Goal: Task Accomplishment & Management: Use online tool/utility

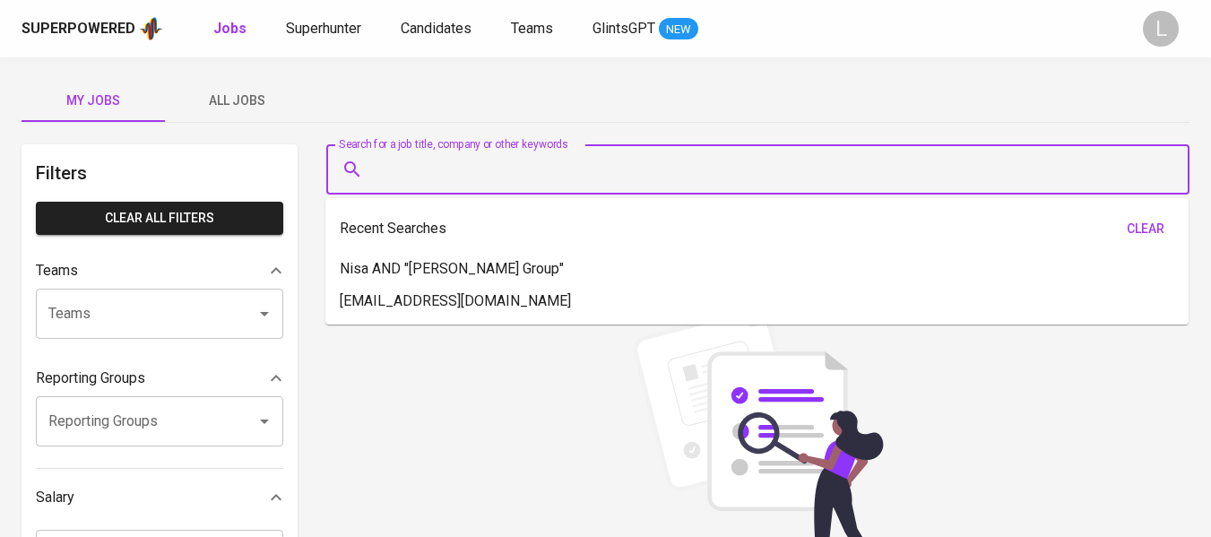
click at [561, 165] on input "Search for a job title, company or other keywords" at bounding box center [762, 169] width 785 height 34
paste input "[PERSON_NAME]"
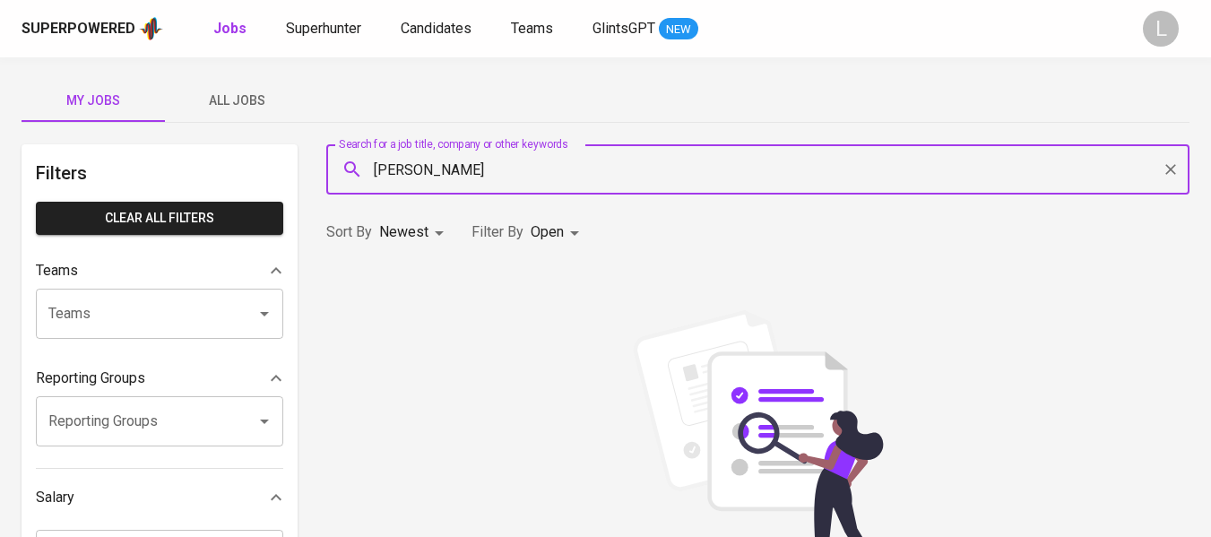
type input "[PERSON_NAME]"
click at [353, 31] on span "Superhunter" at bounding box center [323, 28] width 75 height 17
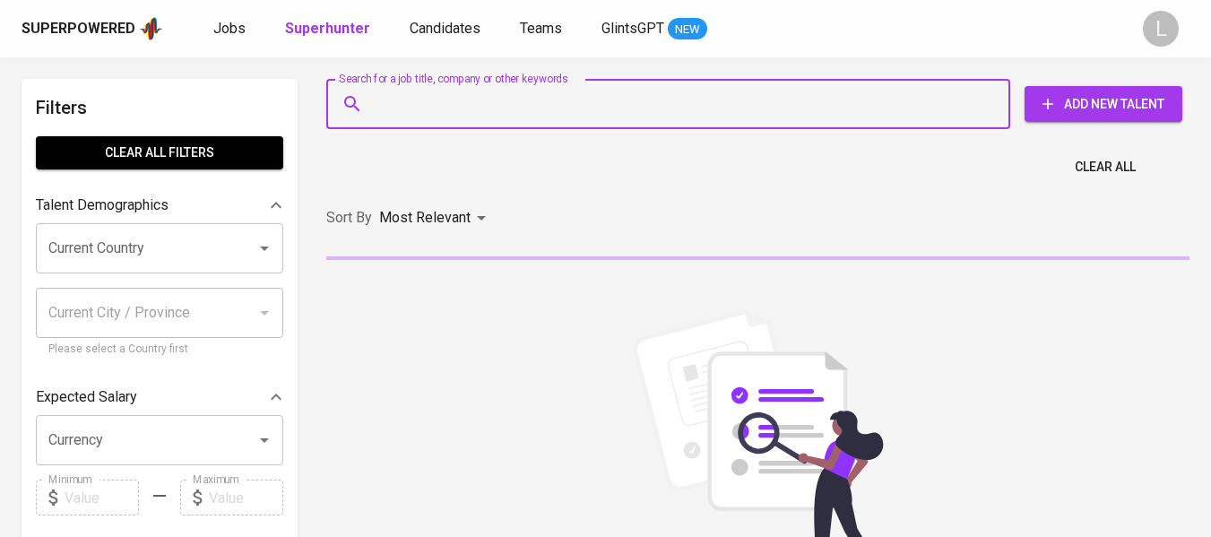
click at [451, 101] on input "Search for a job title, company or other keywords" at bounding box center [672, 104] width 605 height 34
paste input "[PERSON_NAME]"
type input "[PERSON_NAME]"
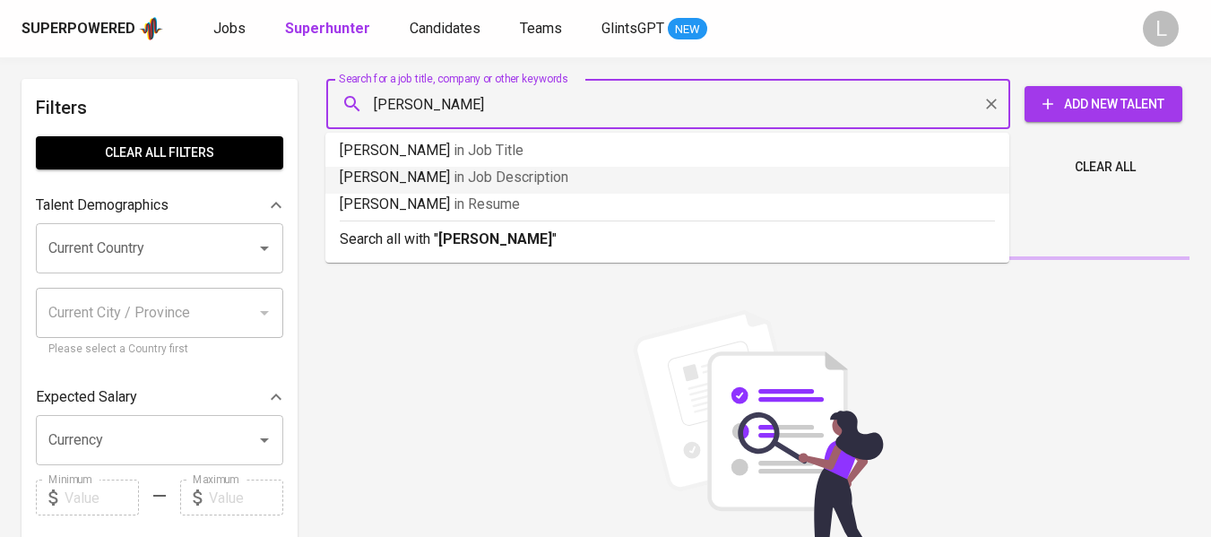
click at [516, 236] on b "[PERSON_NAME]" at bounding box center [495, 238] width 114 height 17
click at [516, 236] on div "Sort By Most Relevant MOST_RELEVANT" at bounding box center [758, 218] width 885 height 55
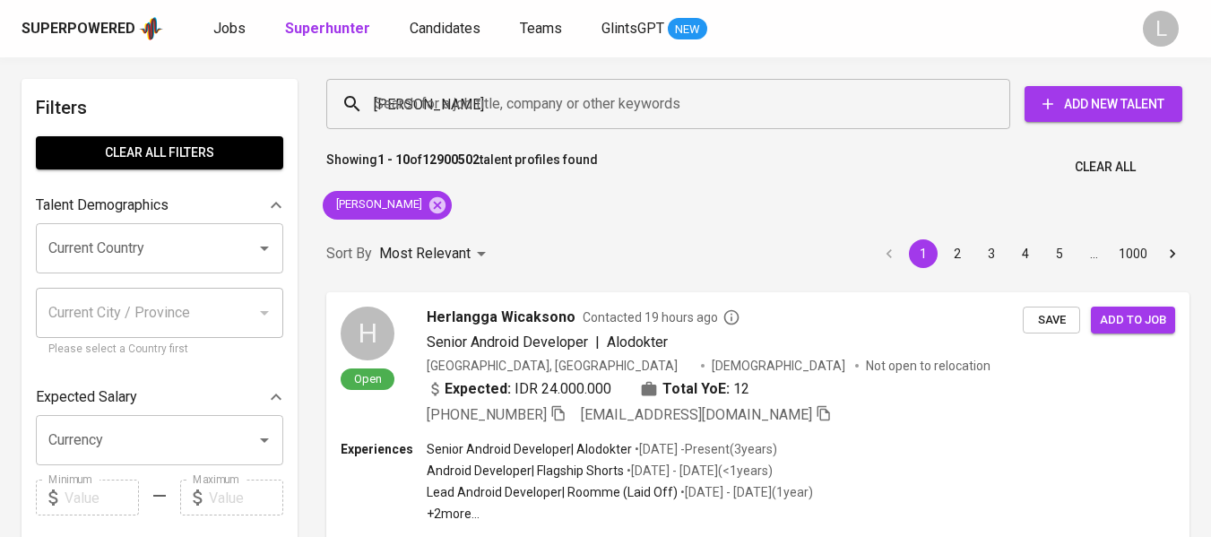
click at [516, 236] on div "Sort By Most Relevant MOST_RELEVANT 1 2 3 4 5 … 1000" at bounding box center [758, 254] width 885 height 55
click at [654, 230] on div "Sort By Most Relevant MOST_RELEVANT 1 2 3 4 5 … 1000" at bounding box center [758, 254] width 885 height 55
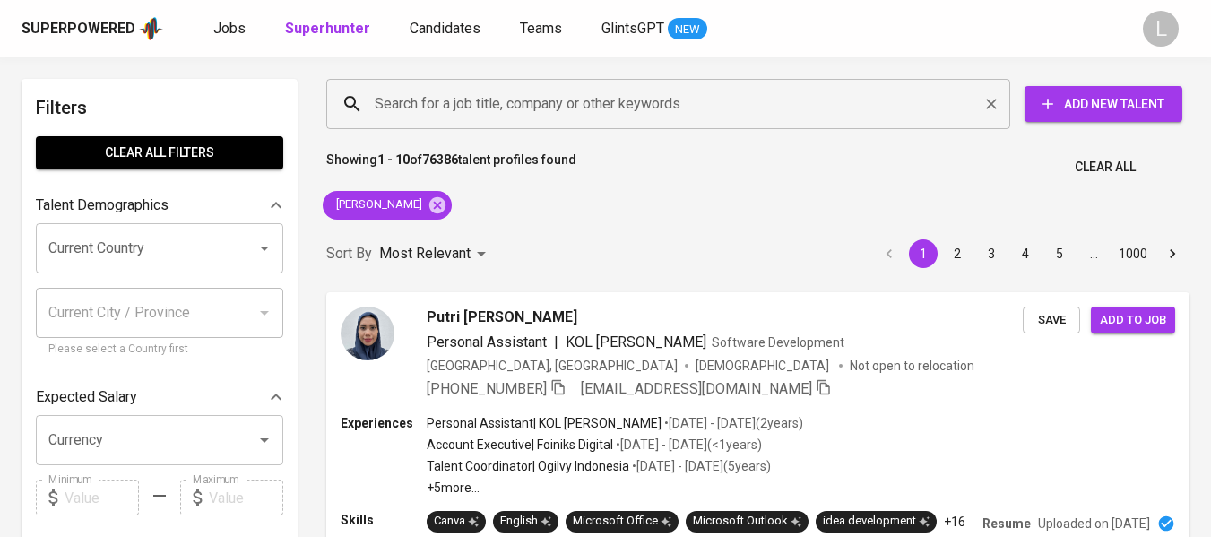
click at [712, 106] on input "Search for a job title, company or other keywords" at bounding box center [672, 104] width 605 height 34
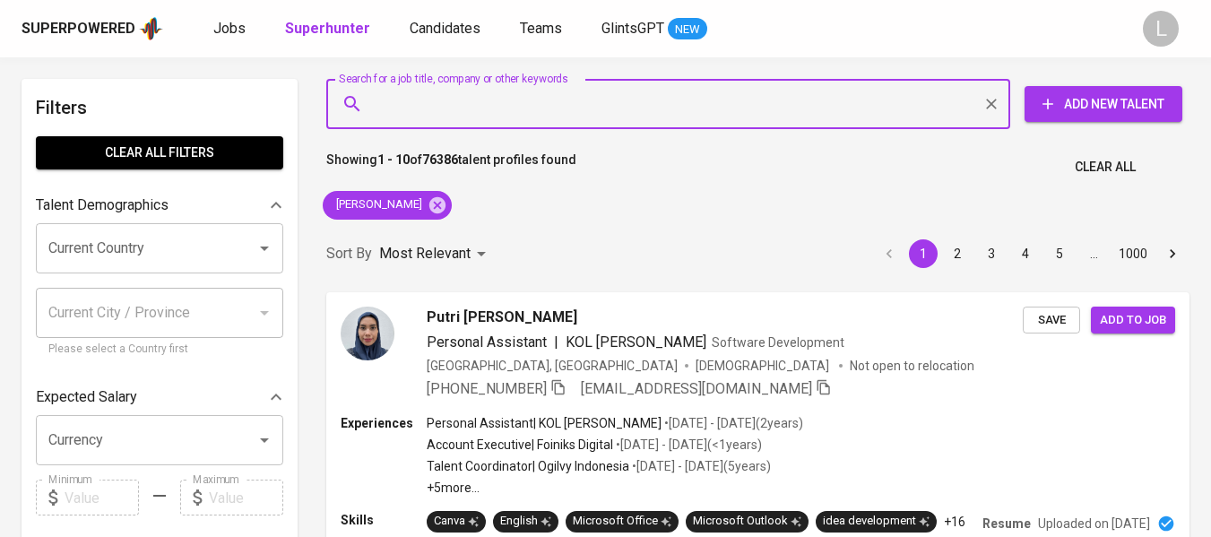
paste input "[PERSON_NAME]"
type input "[PERSON_NAME]"
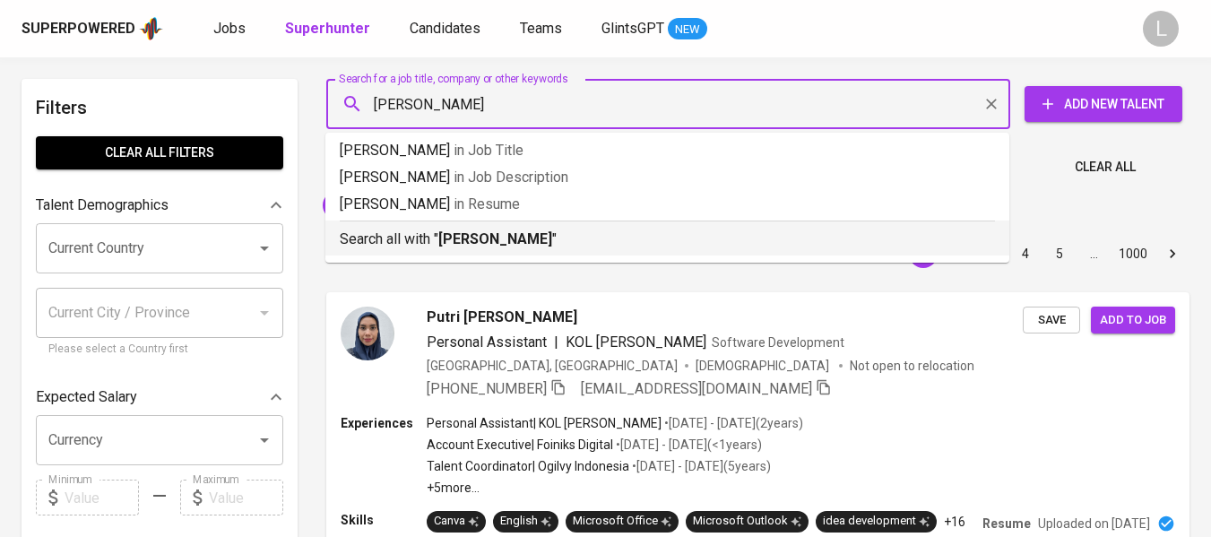
click at [463, 233] on b "[PERSON_NAME]" at bounding box center [495, 238] width 114 height 17
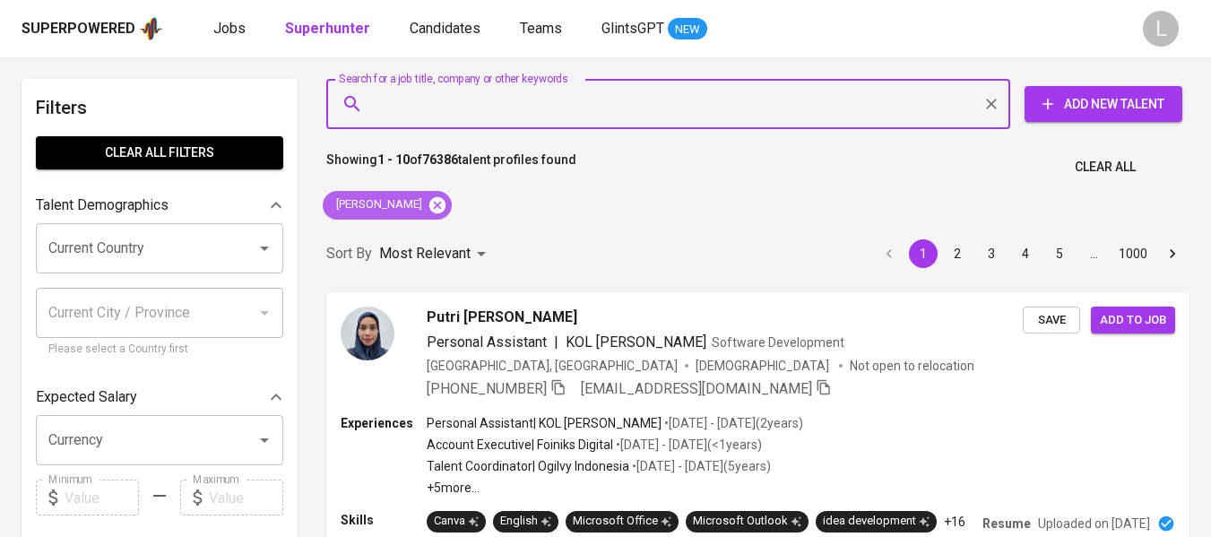
click at [447, 202] on icon at bounding box center [438, 205] width 20 height 20
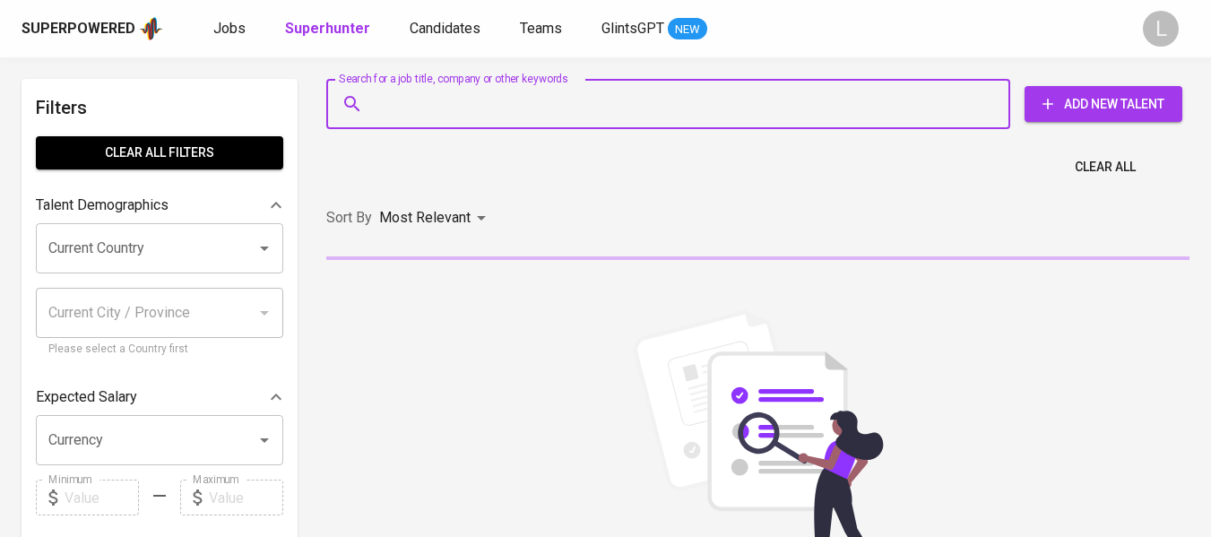
click at [664, 109] on input "Search for a job title, company or other keywords" at bounding box center [672, 104] width 605 height 34
paste input "[PERSON_NAME]"
type input "[PERSON_NAME]"
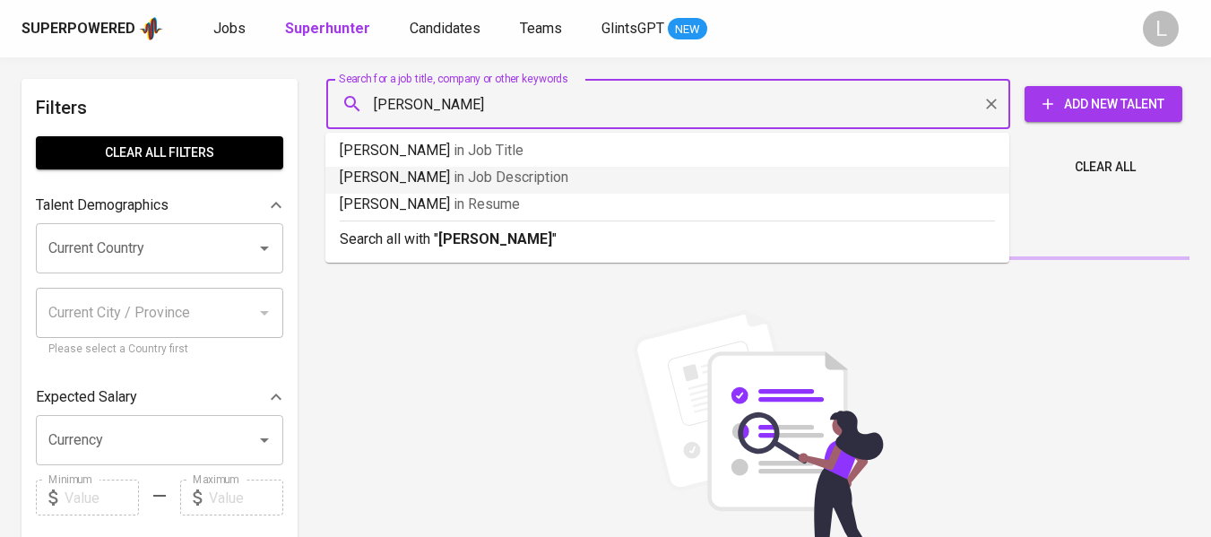
click at [511, 237] on b "[PERSON_NAME]" at bounding box center [495, 238] width 114 height 17
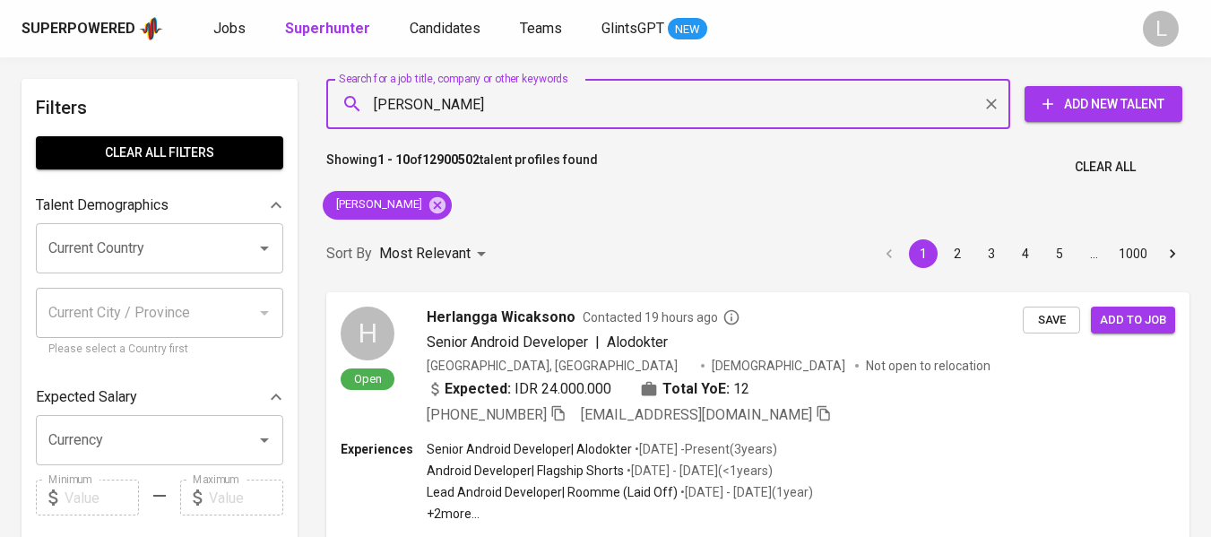
click at [511, 237] on div "Sort By Most Relevant MOST_RELEVANT 1 2 3 4 5 … 1000" at bounding box center [758, 254] width 885 height 55
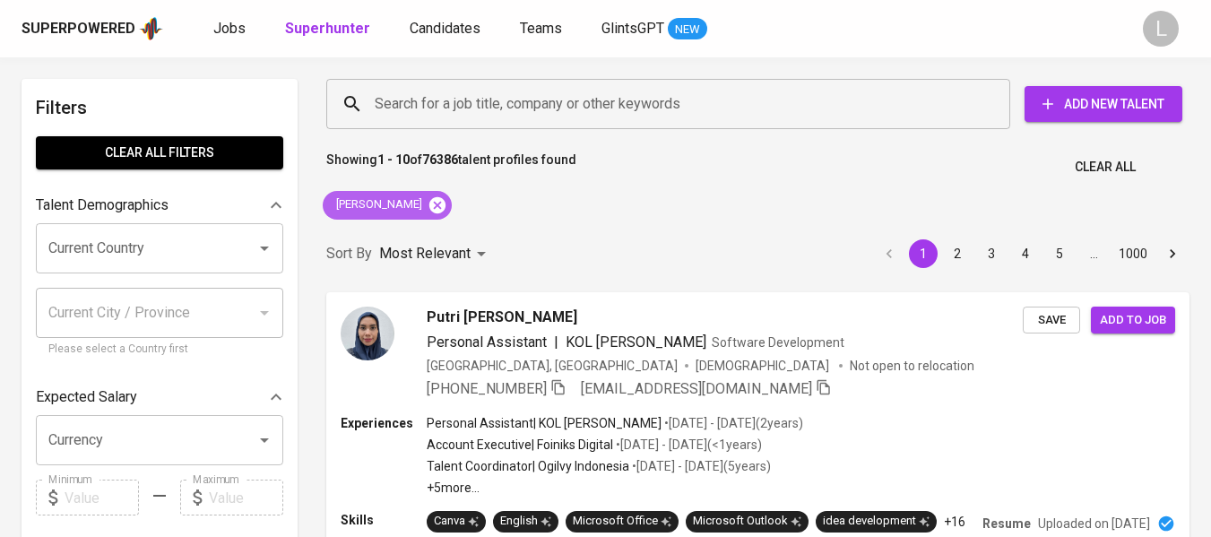
click at [447, 213] on icon at bounding box center [438, 205] width 20 height 20
click at [519, 111] on input "Search for a job title, company or other keywords" at bounding box center [672, 104] width 605 height 34
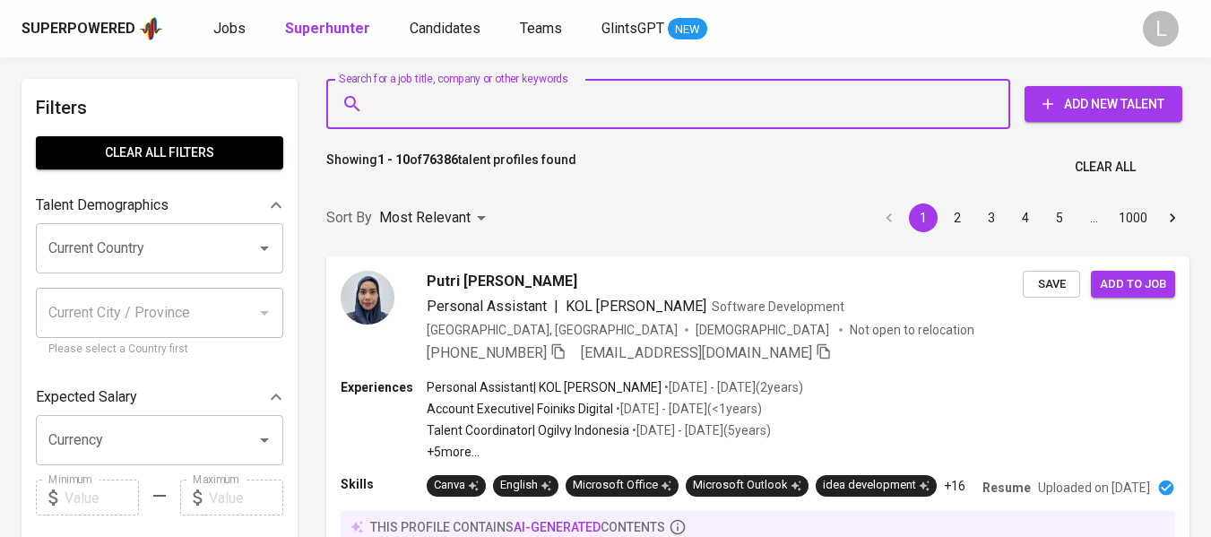
paste input "[EMAIL_ADDRESS][DOMAIN_NAME]"
type input "[EMAIL_ADDRESS][DOMAIN_NAME]"
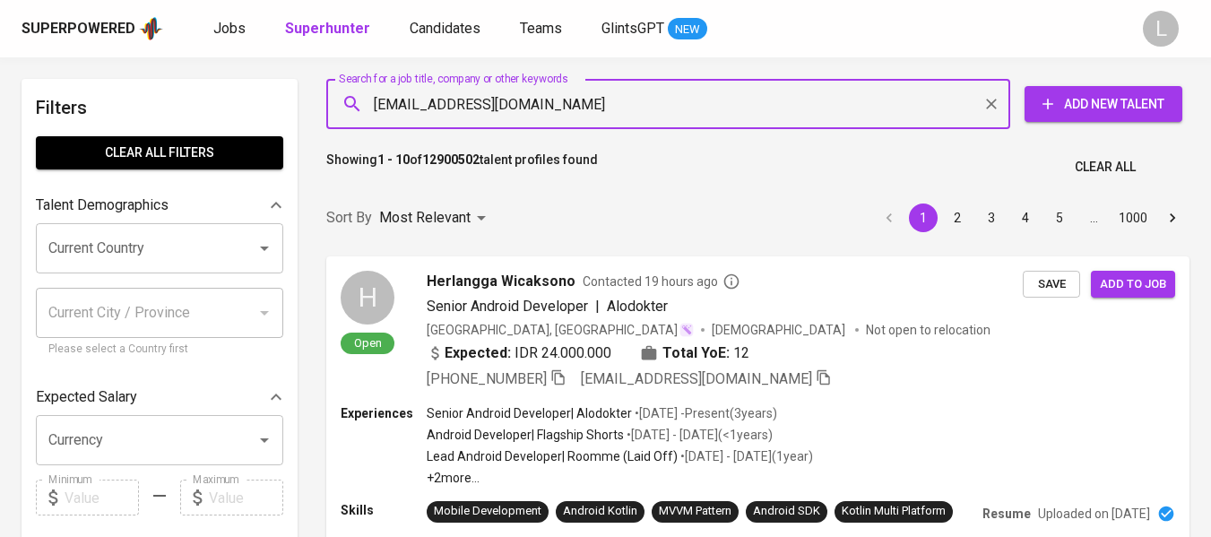
click at [1088, 91] on button "Add New Talent" at bounding box center [1104, 104] width 158 height 36
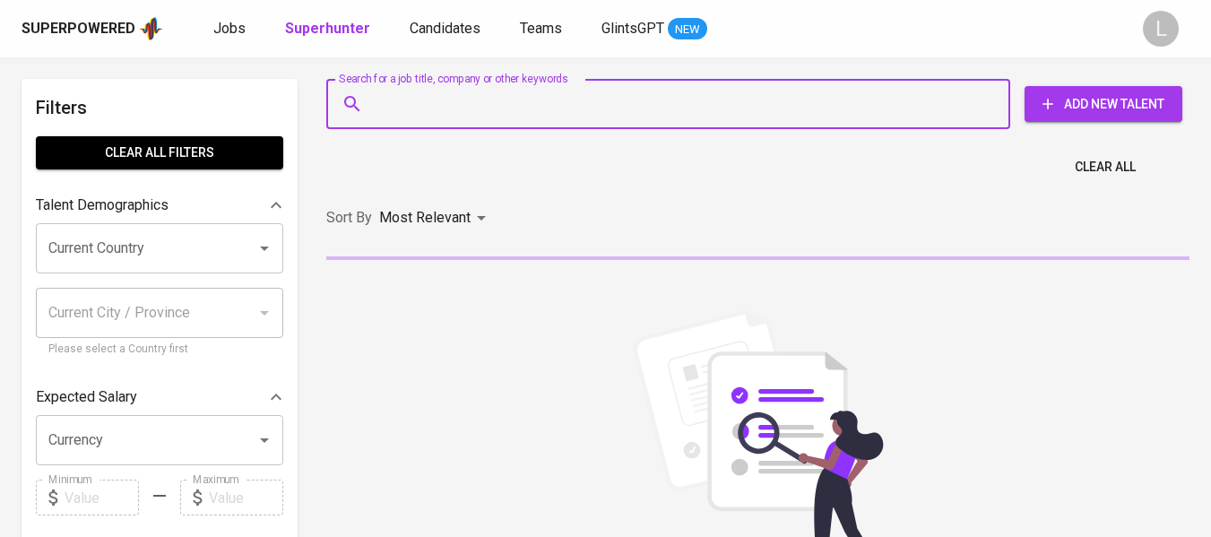
click at [551, 111] on input "Search for a job title, company or other keywords" at bounding box center [672, 104] width 605 height 34
paste input "[EMAIL_ADDRESS][DOMAIN_NAME]"
type input "[EMAIL_ADDRESS][DOMAIN_NAME]"
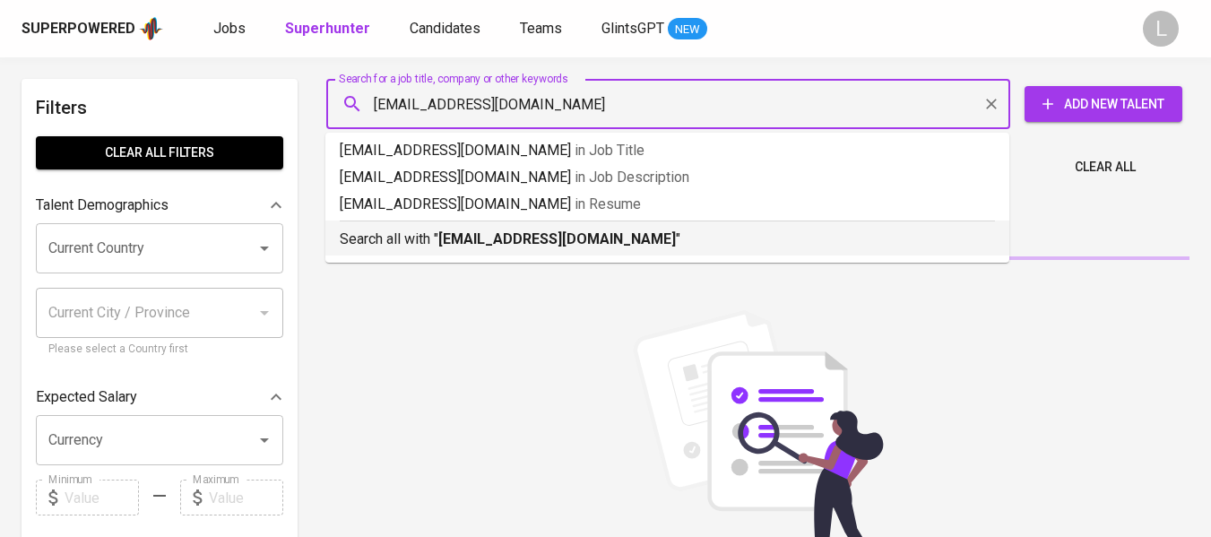
click at [527, 234] on b "[EMAIL_ADDRESS][DOMAIN_NAME]" at bounding box center [557, 238] width 238 height 17
click at [742, 246] on div "Sort By Most Relevant MOST_RELEVANT" at bounding box center [758, 218] width 885 height 55
click at [882, 55] on div "Superpowered Jobs Superhunter Candidates Teams GlintsGPT NEW L" at bounding box center [605, 28] width 1211 height 57
